Goal: Find specific page/section: Find specific page/section

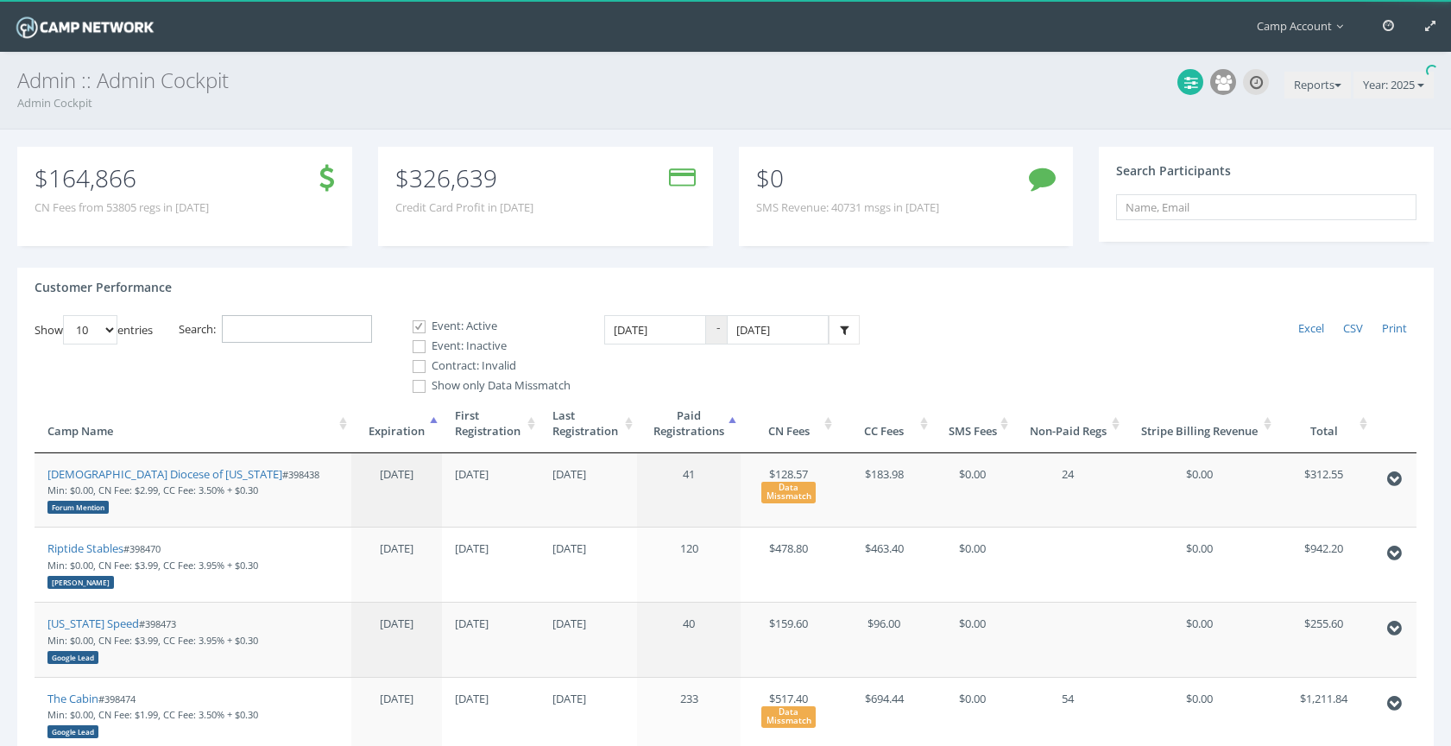
click at [331, 334] on input "Search:" at bounding box center [297, 329] width 150 height 28
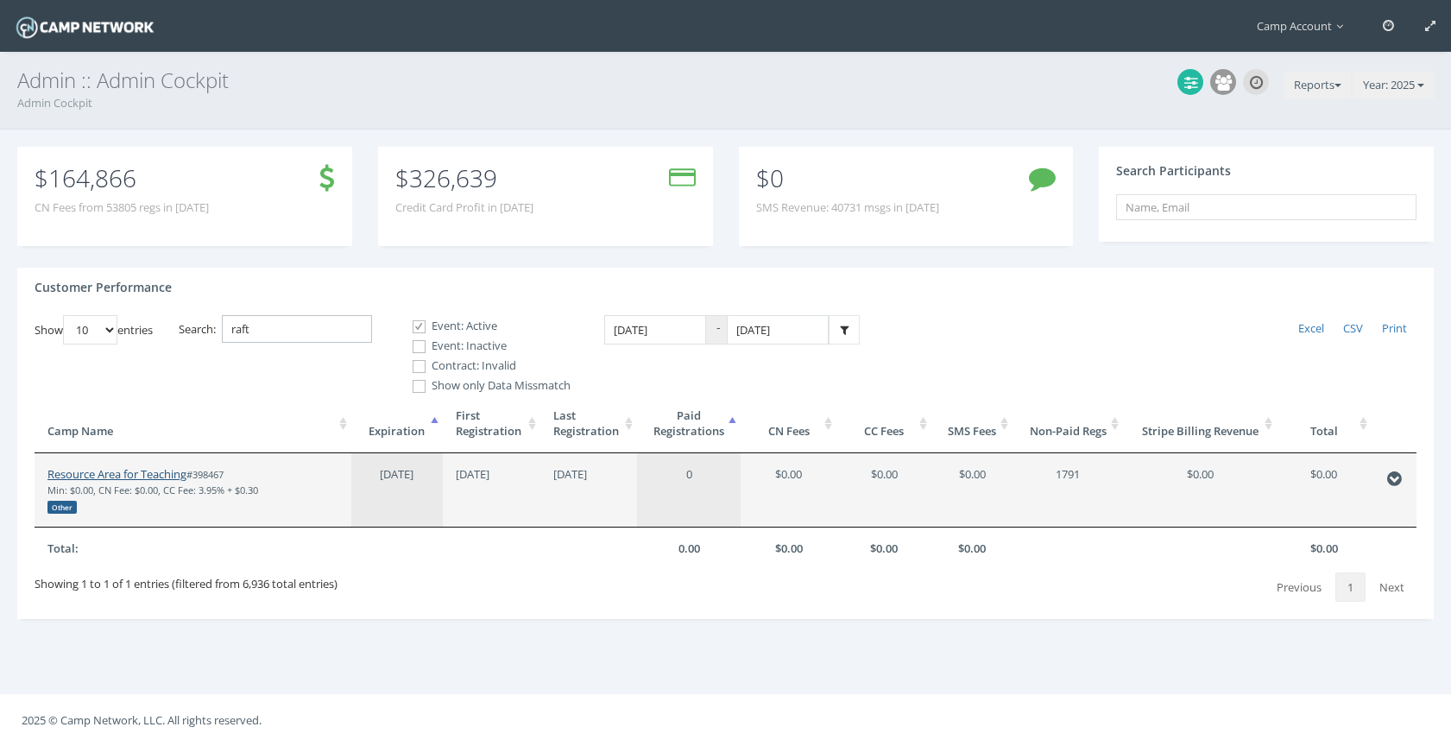
type input "raft"
click at [134, 470] on link "Resource Area for Teaching" at bounding box center [116, 474] width 139 height 16
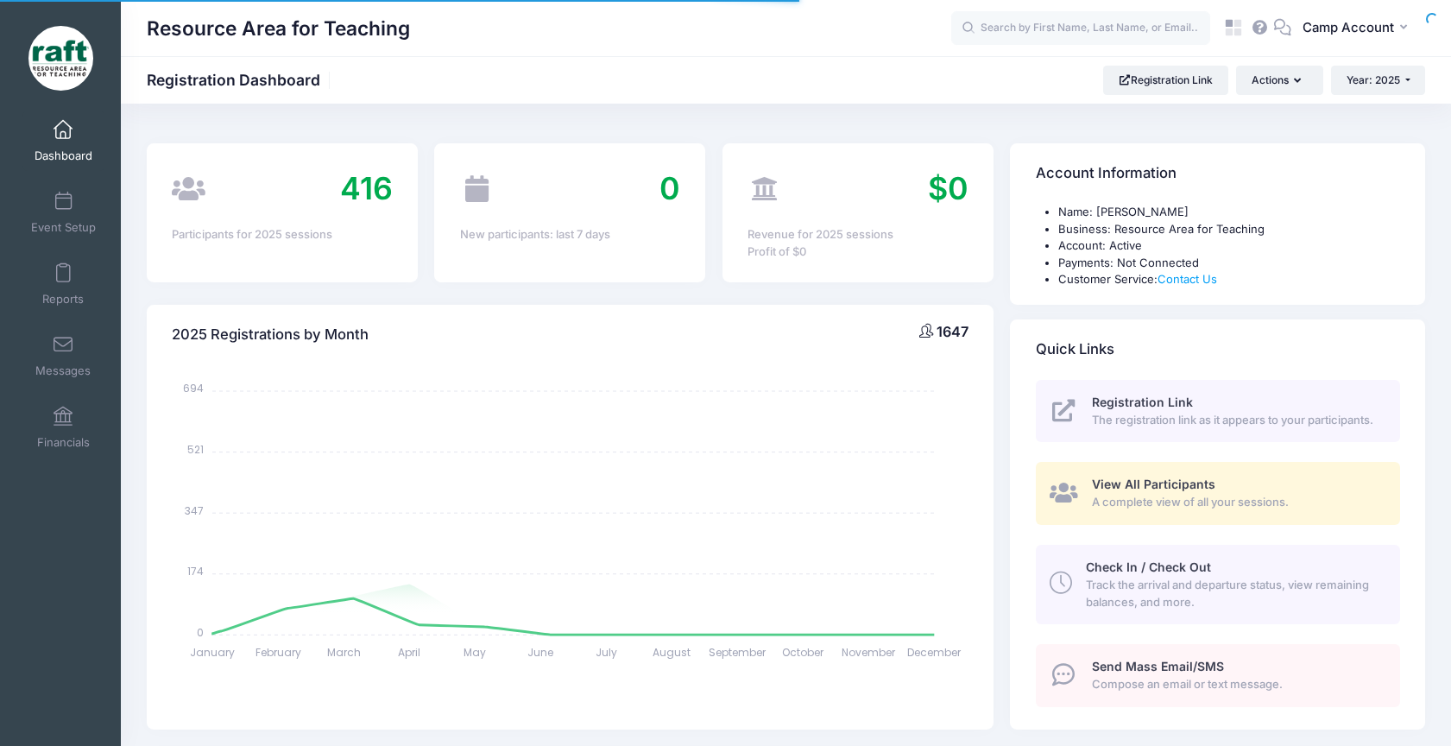
select select
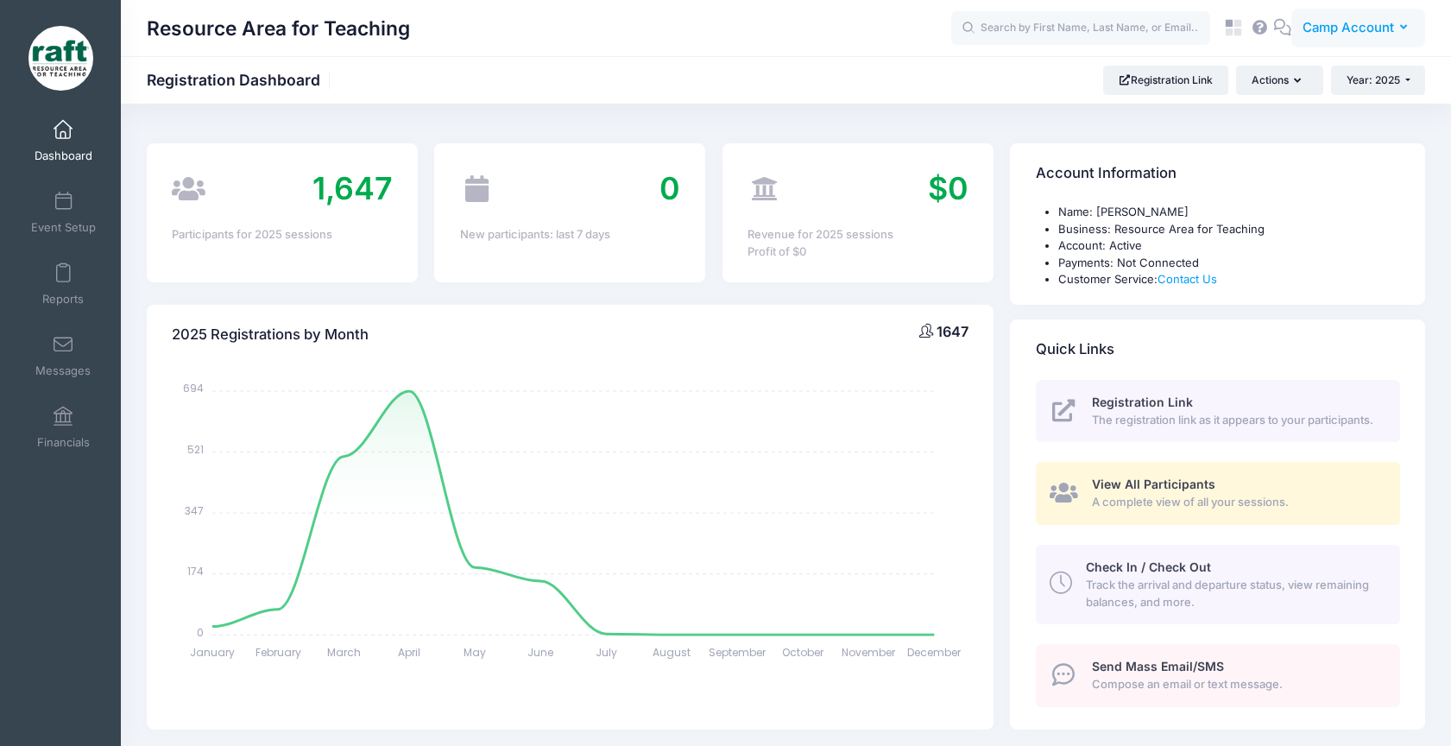
click at [1379, 33] on span "Camp Account" at bounding box center [1348, 27] width 91 height 19
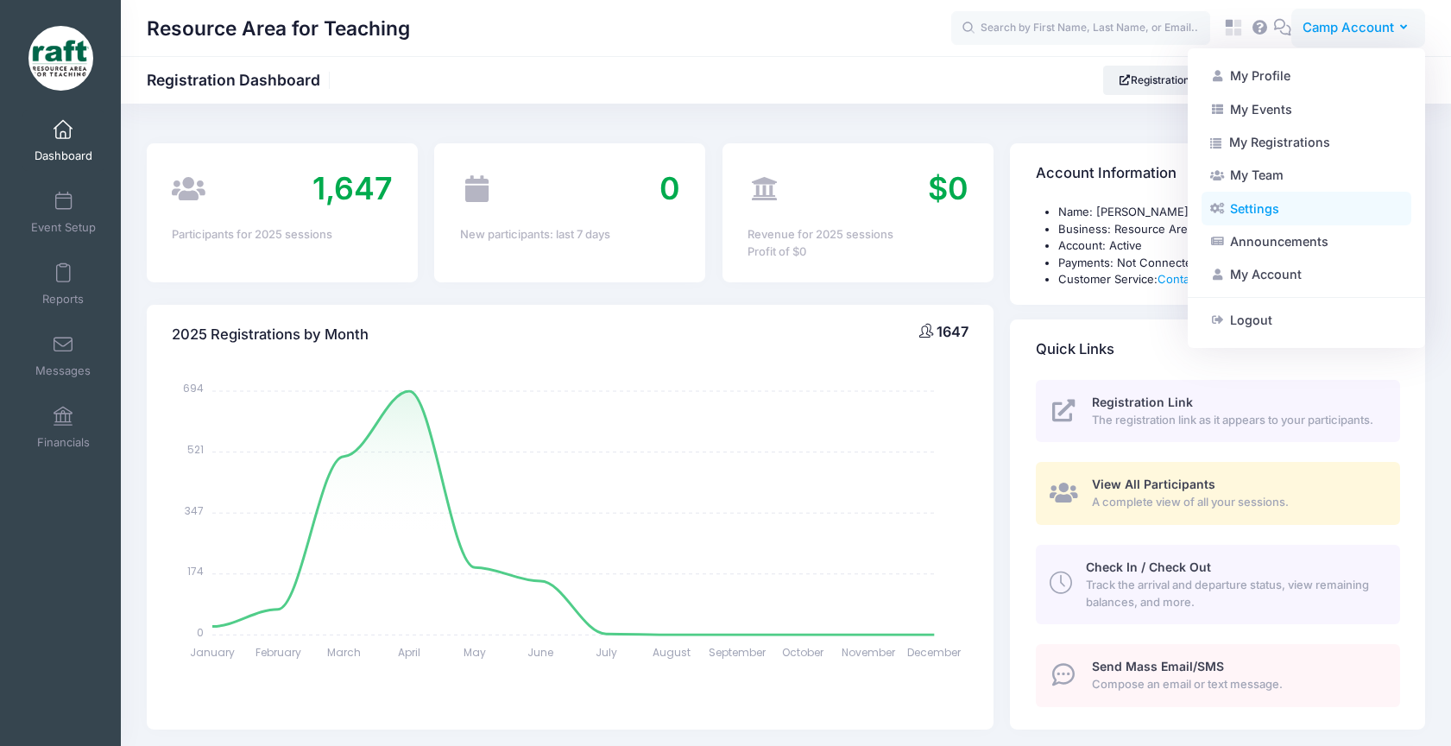
click at [1327, 219] on link "Settings" at bounding box center [1307, 208] width 210 height 33
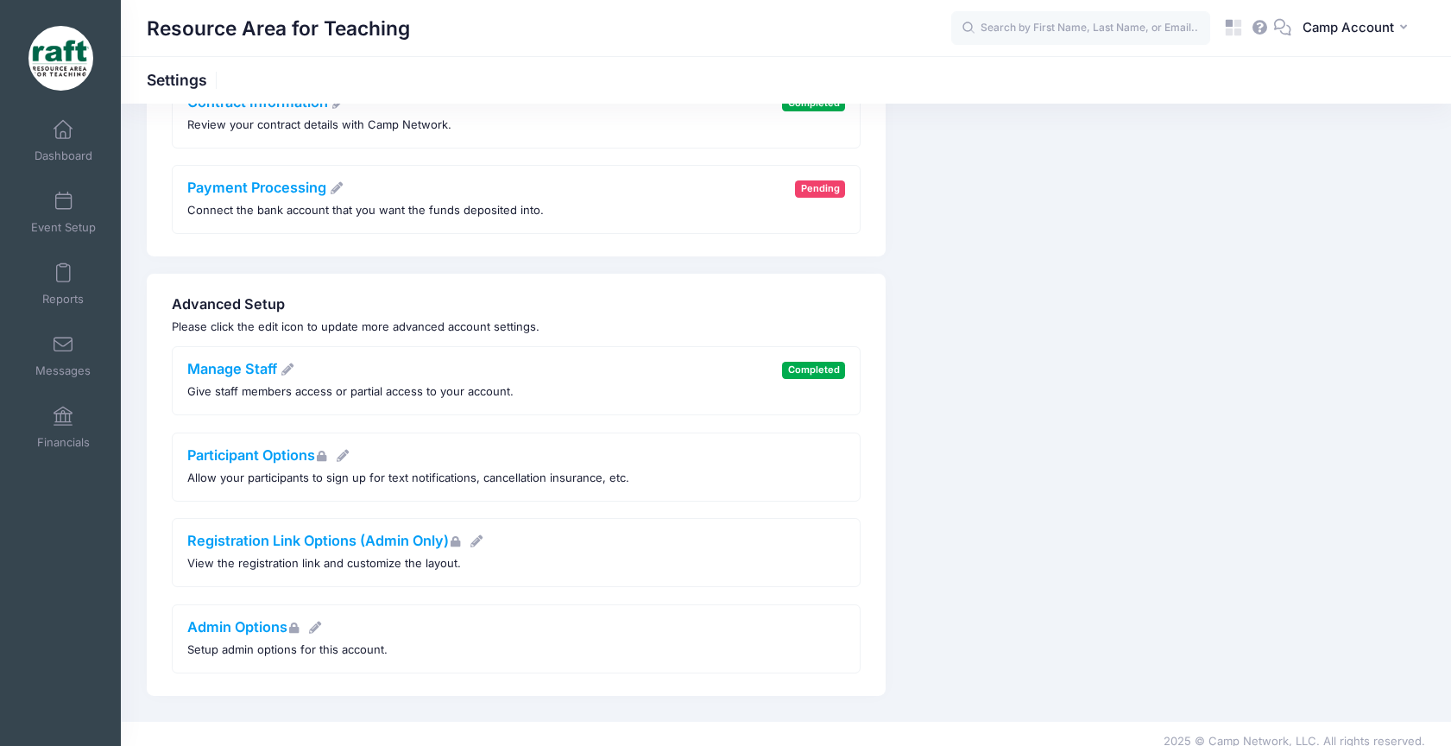
scroll to position [379, 0]
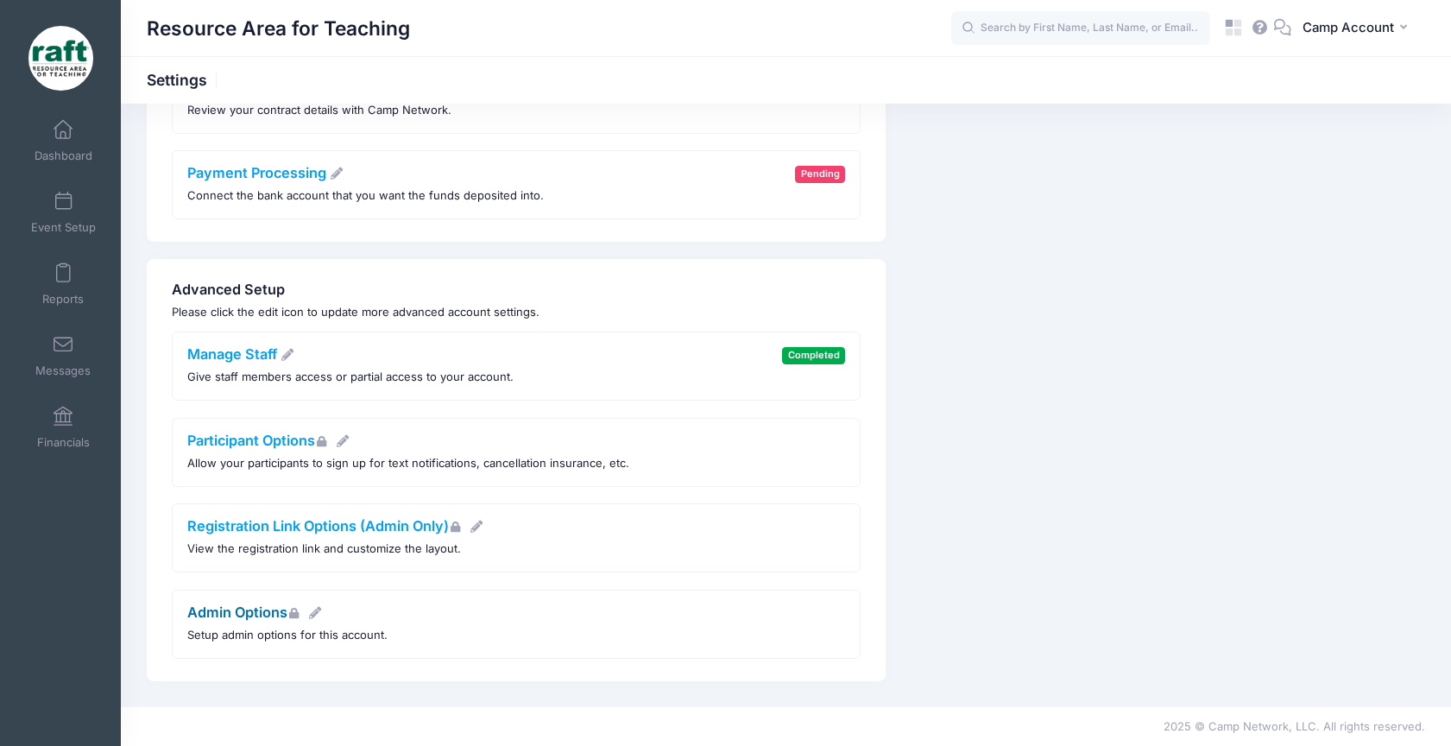
click at [260, 610] on link "Admin Options" at bounding box center [255, 611] width 136 height 17
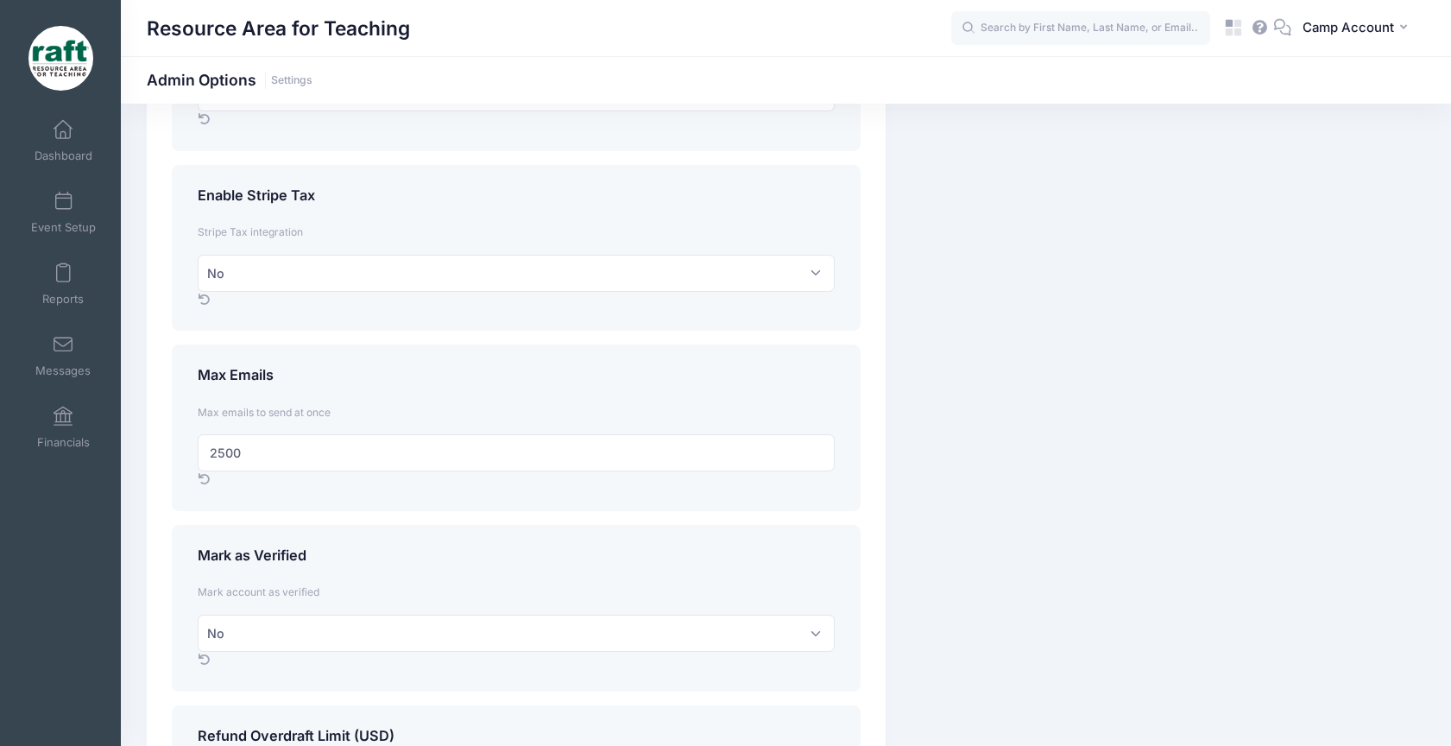
scroll to position [2205, 0]
click at [60, 150] on span "Dashboard" at bounding box center [64, 155] width 58 height 15
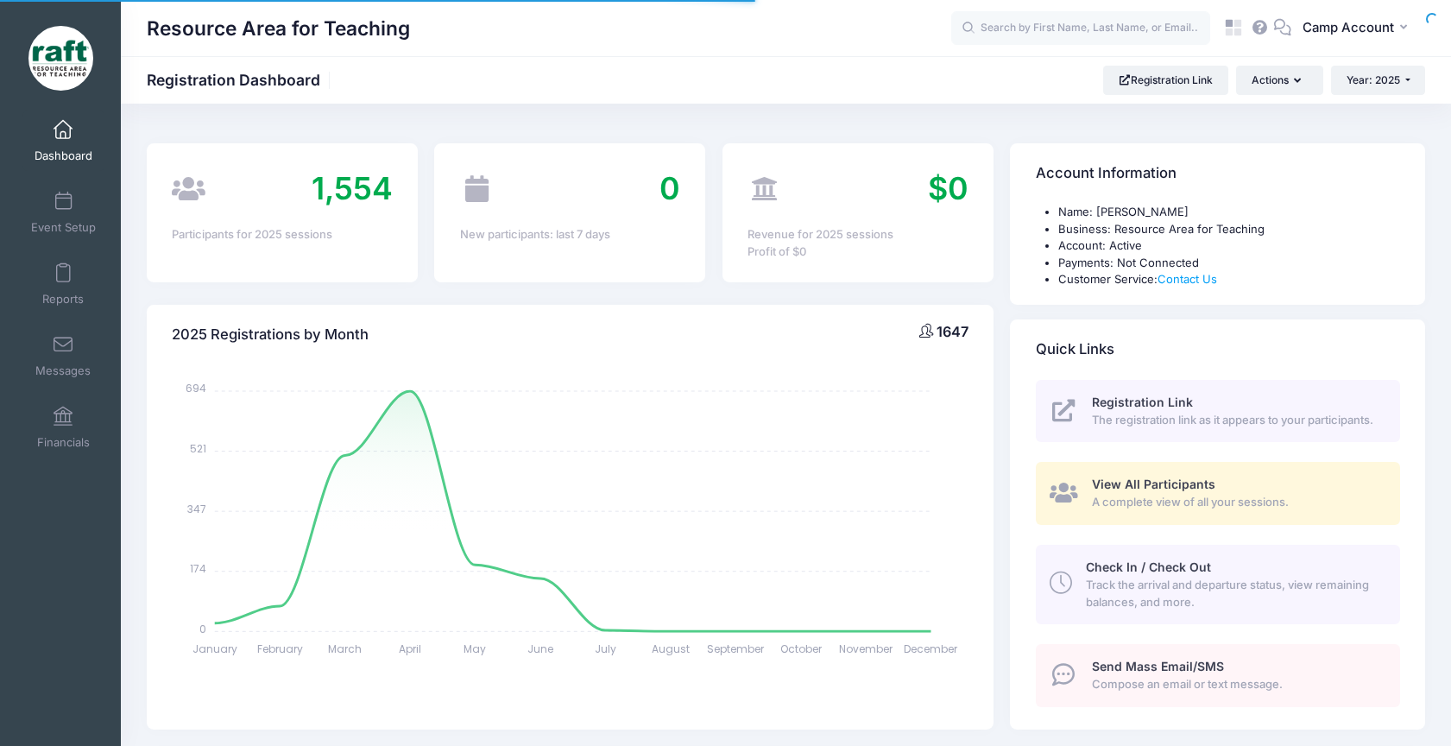
select select
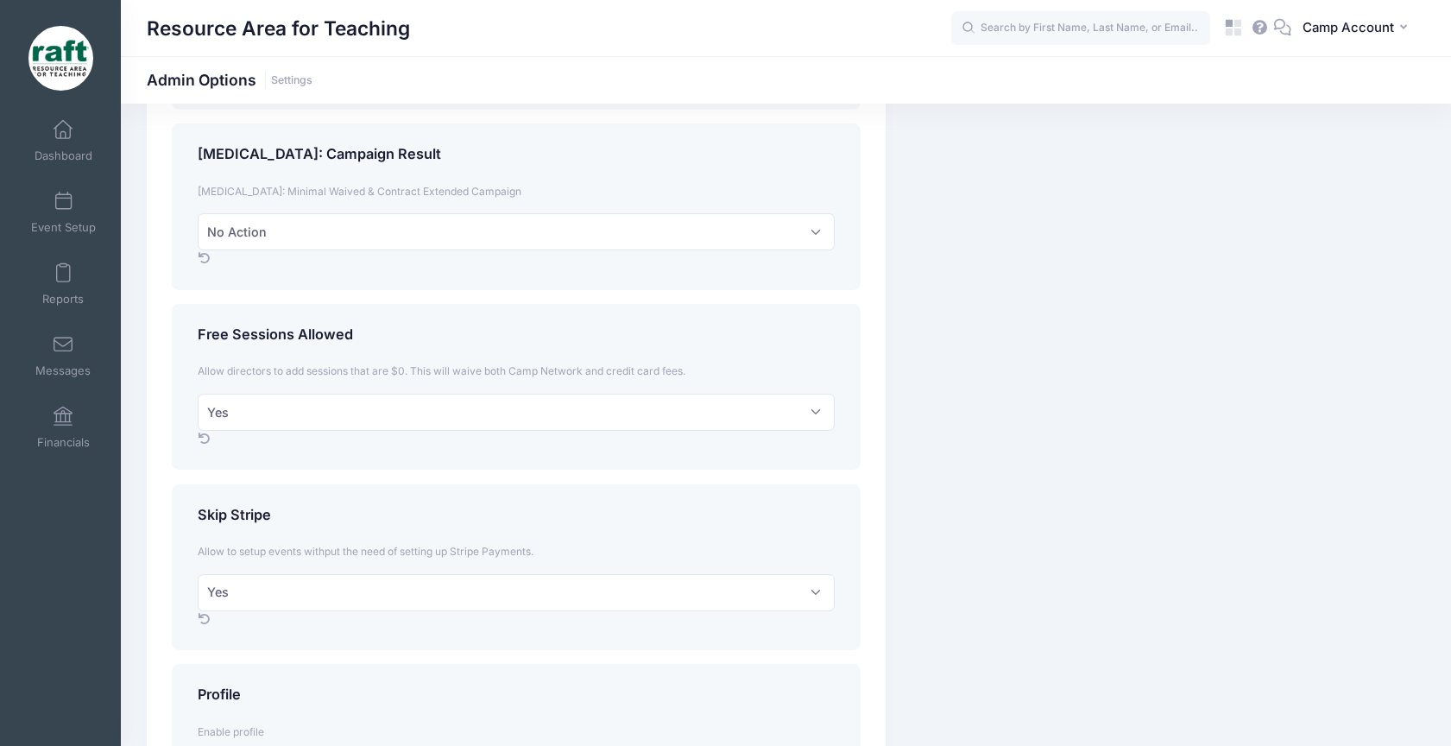
scroll to position [814, 0]
click at [1351, 35] on span "Camp Account" at bounding box center [1348, 27] width 91 height 19
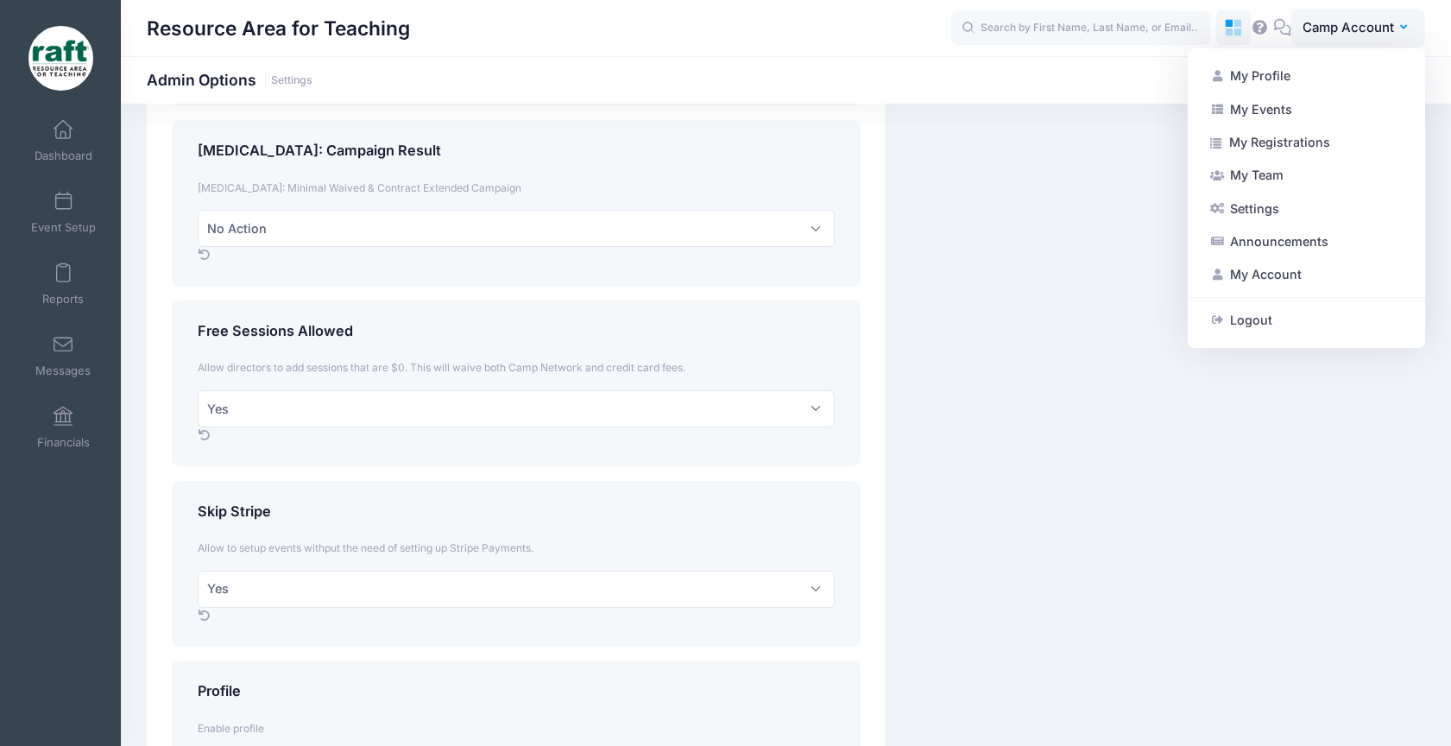
click at [1239, 18] on icon at bounding box center [1234, 28] width 20 height 20
